Goal: Information Seeking & Learning: Check status

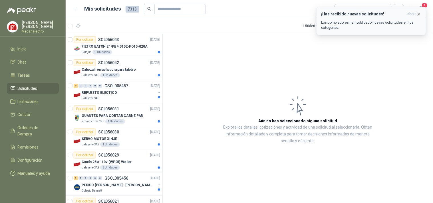
click at [394, 22] on p "Los compradores han publicado nuevas solicitudes en tus categorías." at bounding box center [371, 25] width 100 height 10
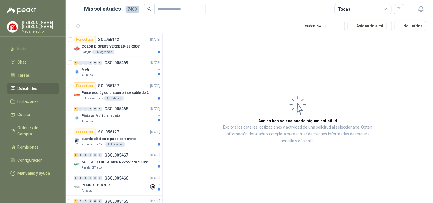
click at [374, 9] on div "Todas" at bounding box center [363, 9] width 57 height 10
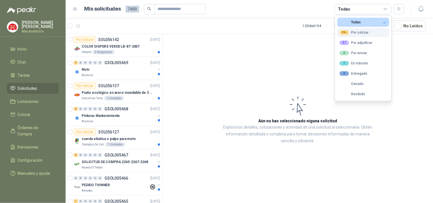
click at [370, 33] on button "99+ Por cotizar" at bounding box center [363, 32] width 52 height 9
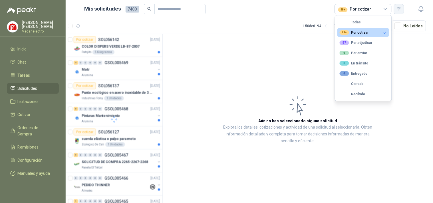
click at [400, 10] on icon "button" at bounding box center [399, 9] width 5 height 5
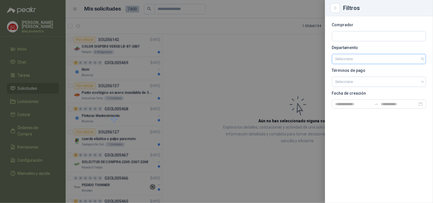
click at [374, 57] on input "search" at bounding box center [378, 59] width 87 height 10
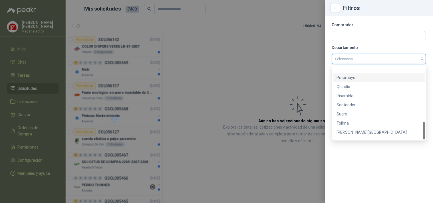
scroll to position [237, 0]
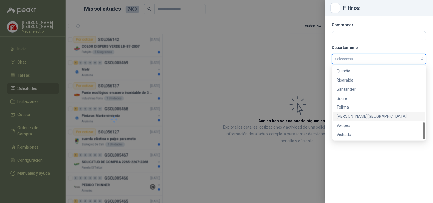
click at [363, 117] on div "[PERSON_NAME][GEOGRAPHIC_DATA]" at bounding box center [379, 117] width 85 height 6
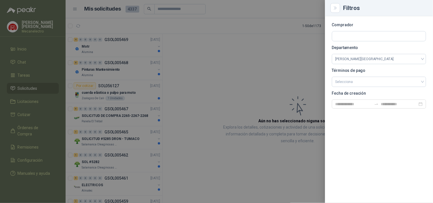
click at [258, 90] on div at bounding box center [216, 101] width 433 height 203
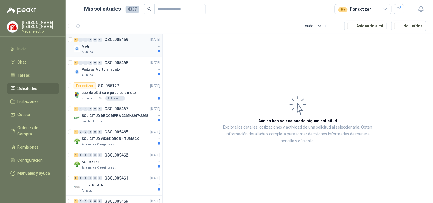
click at [108, 47] on div "Motr" at bounding box center [119, 46] width 74 height 7
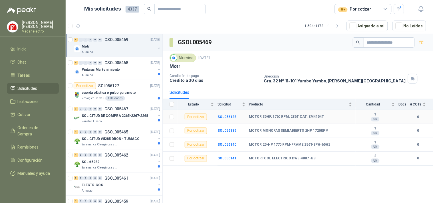
click at [224, 113] on td "SOL056138" at bounding box center [233, 117] width 31 height 14
click at [225, 116] on b "SOL056138" at bounding box center [227, 117] width 19 height 4
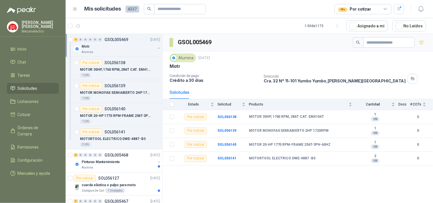
click at [157, 49] on button "button" at bounding box center [159, 48] width 5 height 5
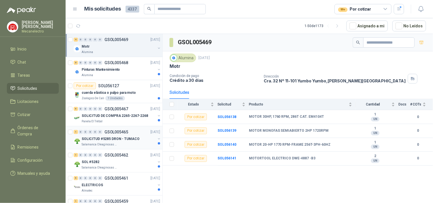
click at [119, 130] on p "GSOL005465" at bounding box center [116, 132] width 24 height 4
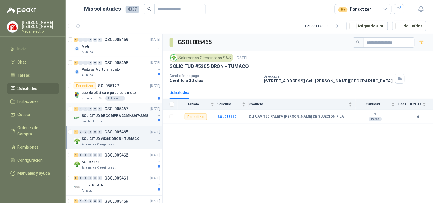
click at [110, 109] on p "GSOL005467" at bounding box center [116, 109] width 24 height 4
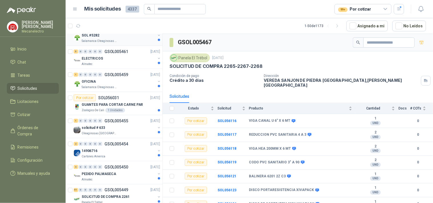
scroll to position [190, 0]
